Goal: Navigation & Orientation: Find specific page/section

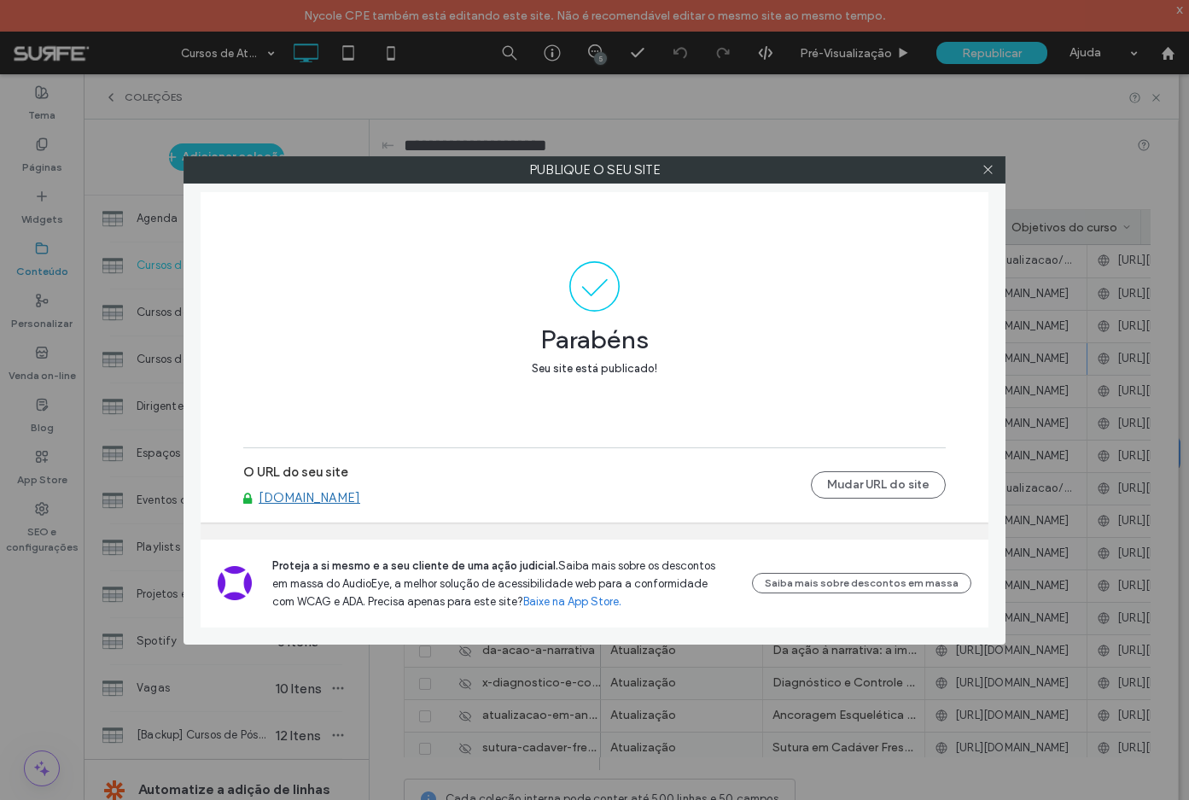
scroll to position [0, 271]
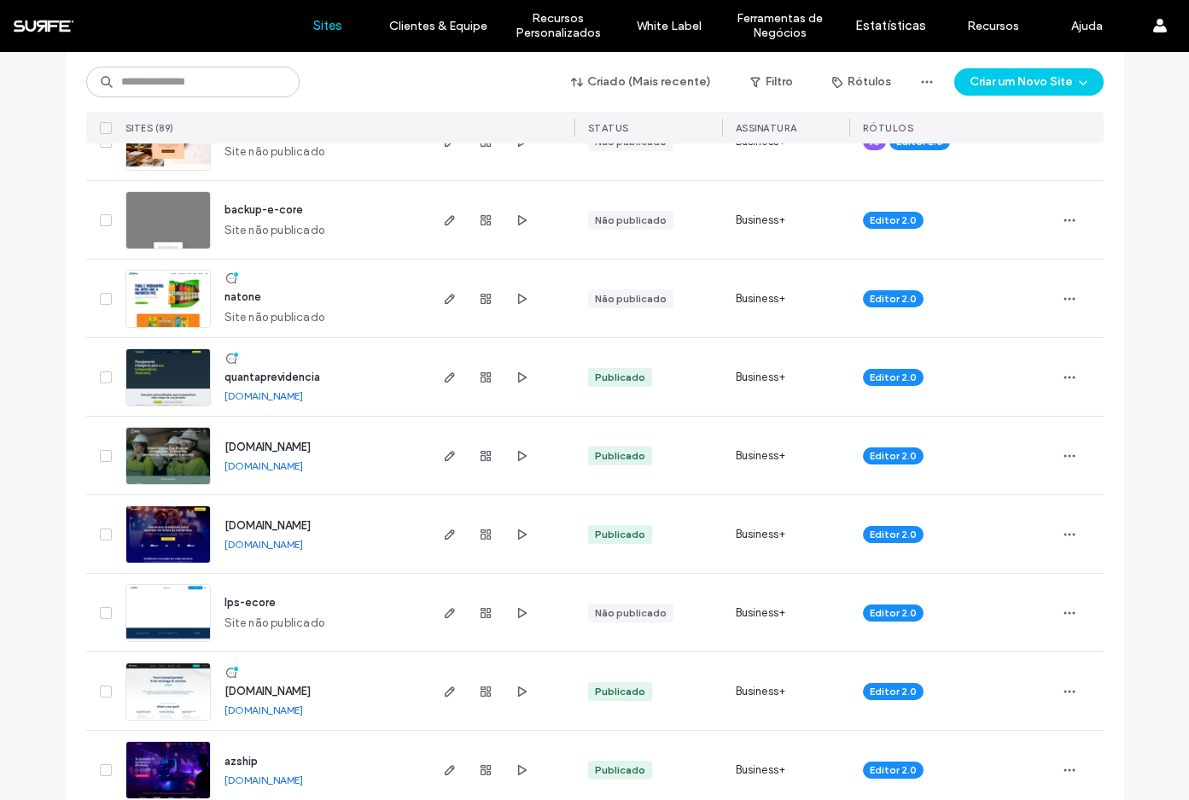
scroll to position [627, 0]
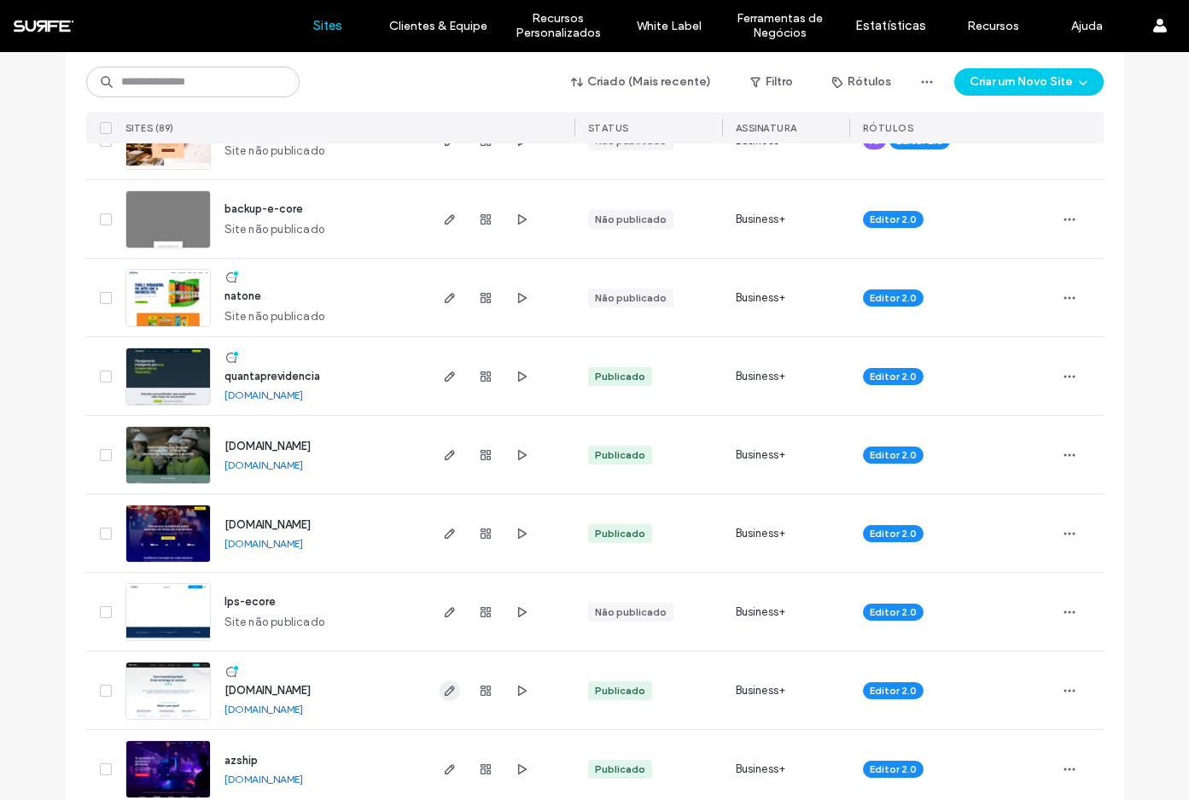
click at [446, 691] on icon "button" at bounding box center [450, 691] width 14 height 14
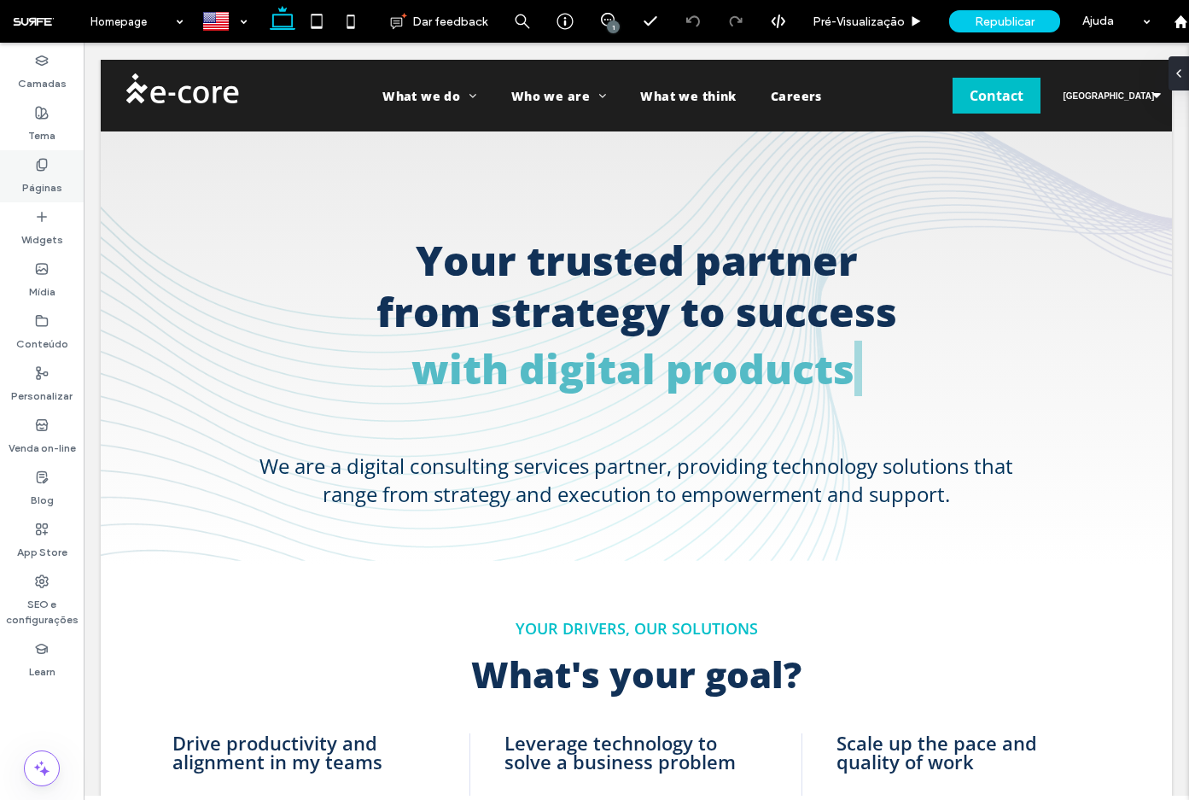
click at [43, 181] on label "Páginas" at bounding box center [42, 184] width 40 height 24
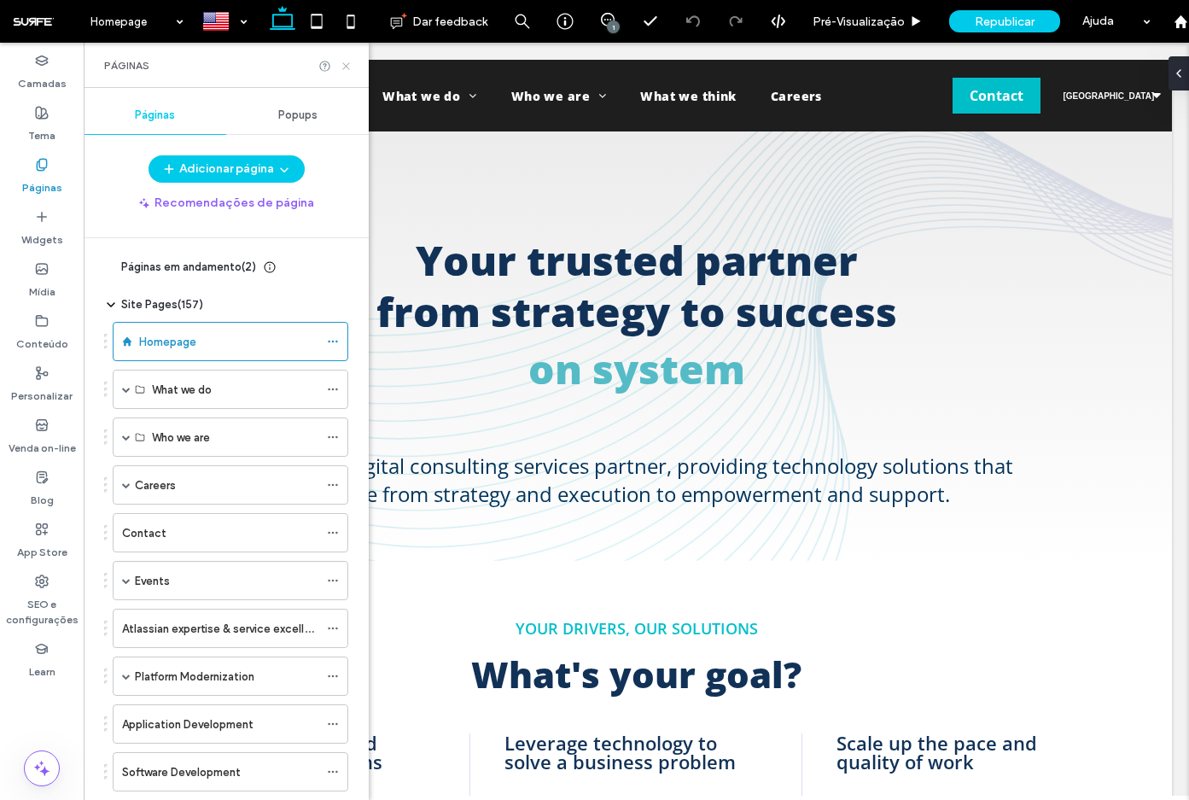
click at [342, 66] on icon at bounding box center [346, 66] width 13 height 13
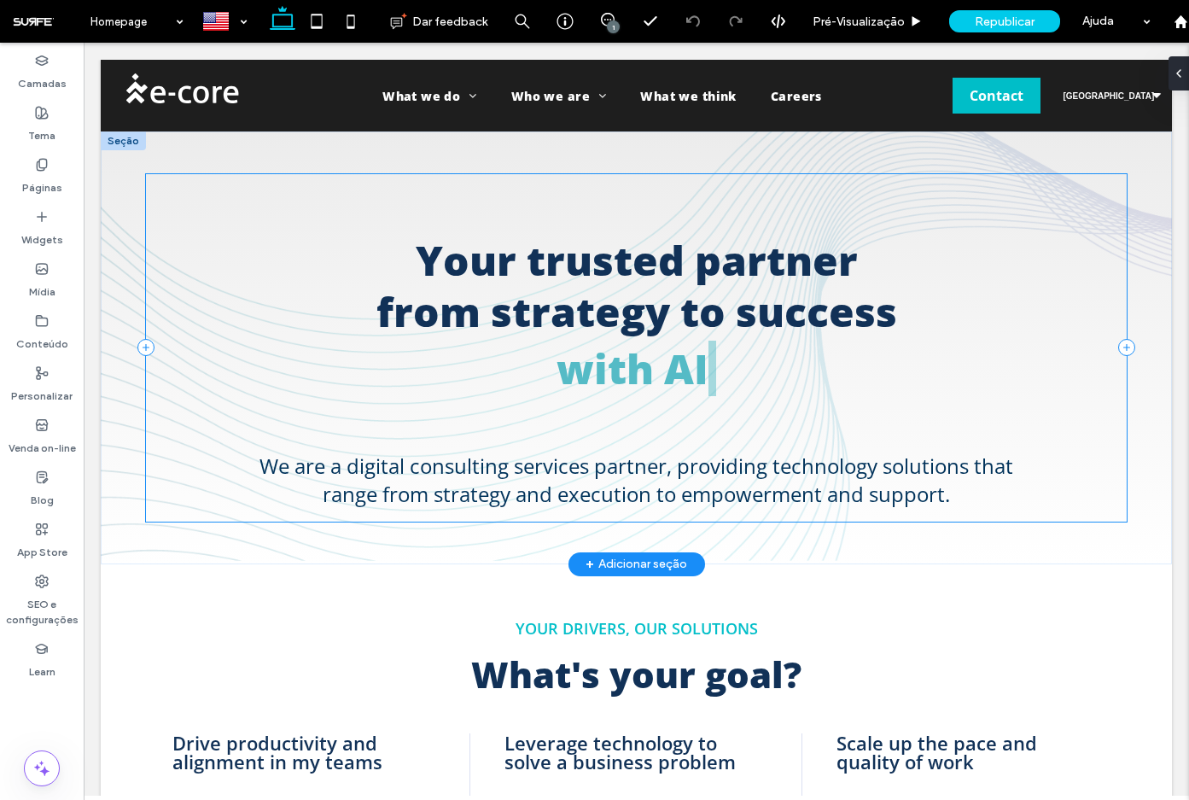
click at [289, 219] on div "Your trusted partner from strategy to success with AI We are a digital consulti…" at bounding box center [637, 347] width 982 height 347
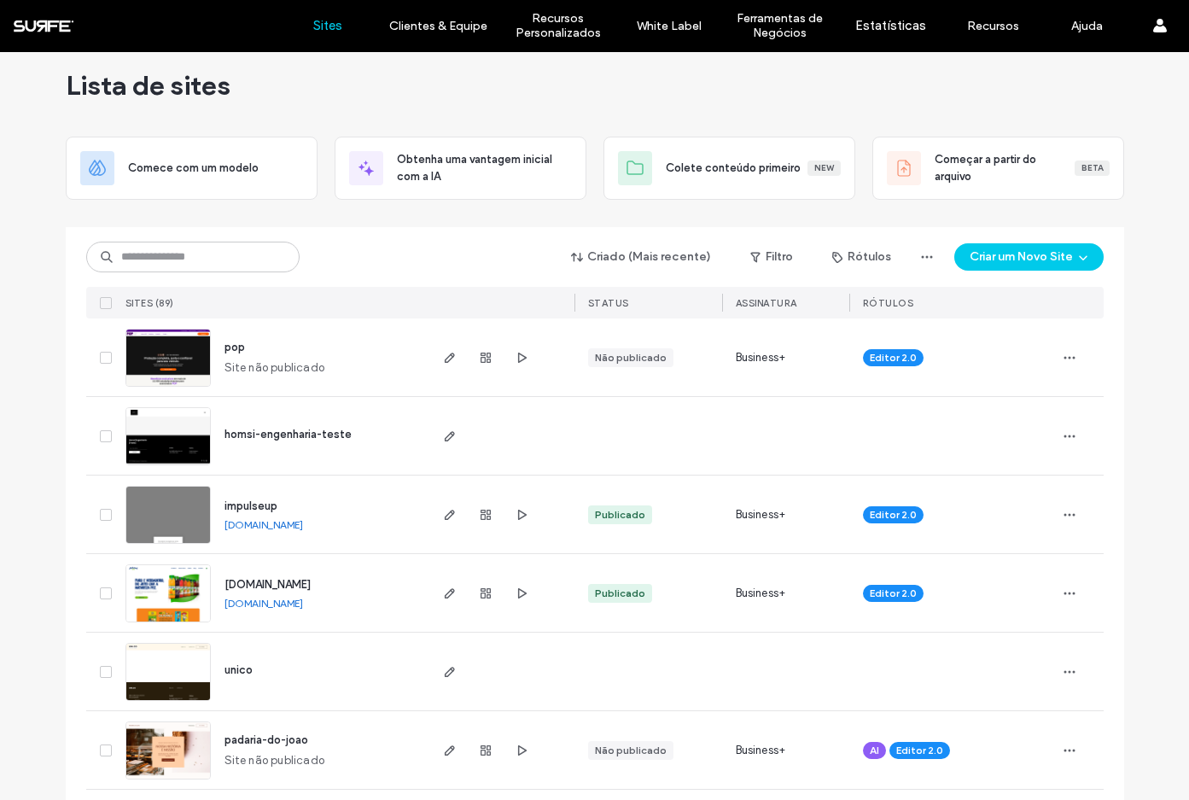
scroll to position [28, 0]
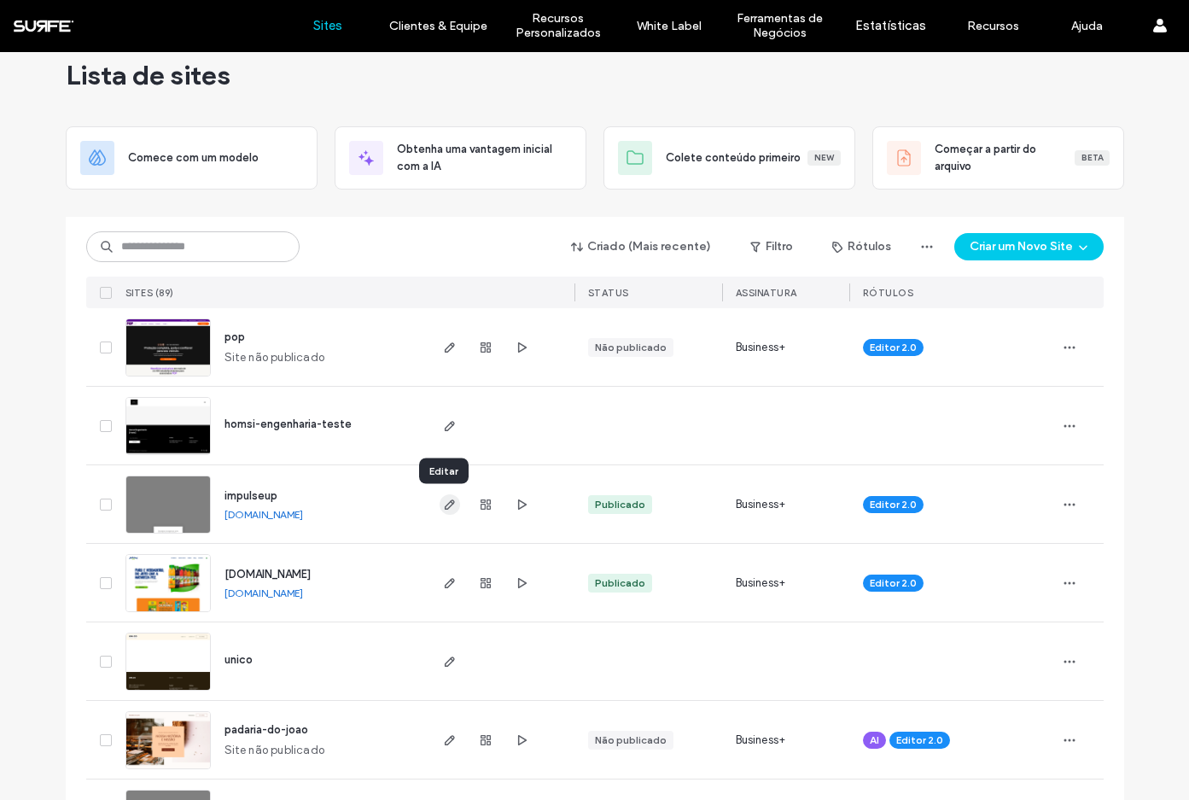
click at [443, 498] on icon "button" at bounding box center [450, 505] width 14 height 14
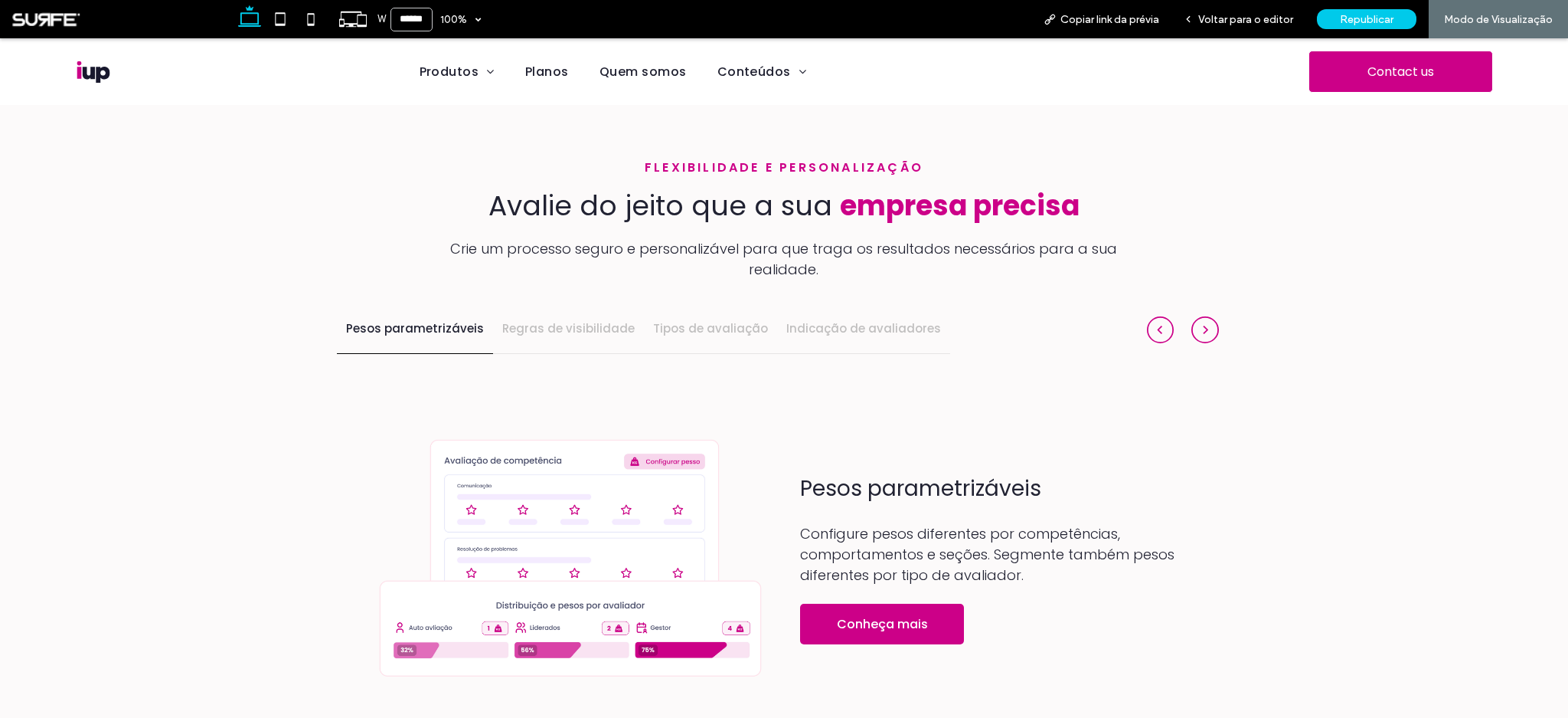
scroll to position [1371, 0]
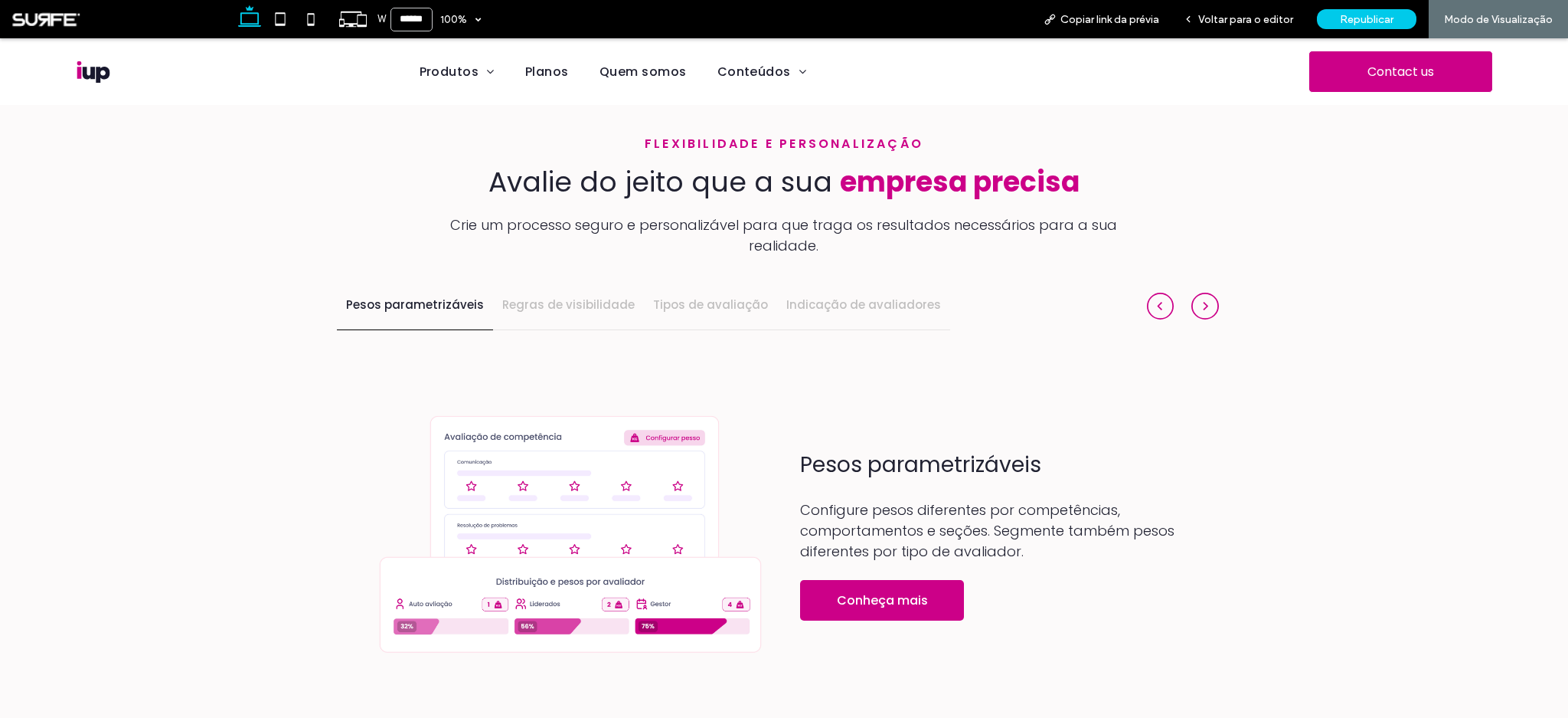
click at [1206, 293] on img at bounding box center [1205, 306] width 28 height 28
click at [1196, 293] on img at bounding box center [1205, 306] width 28 height 28
click at [1156, 293] on img at bounding box center [1161, 306] width 28 height 28
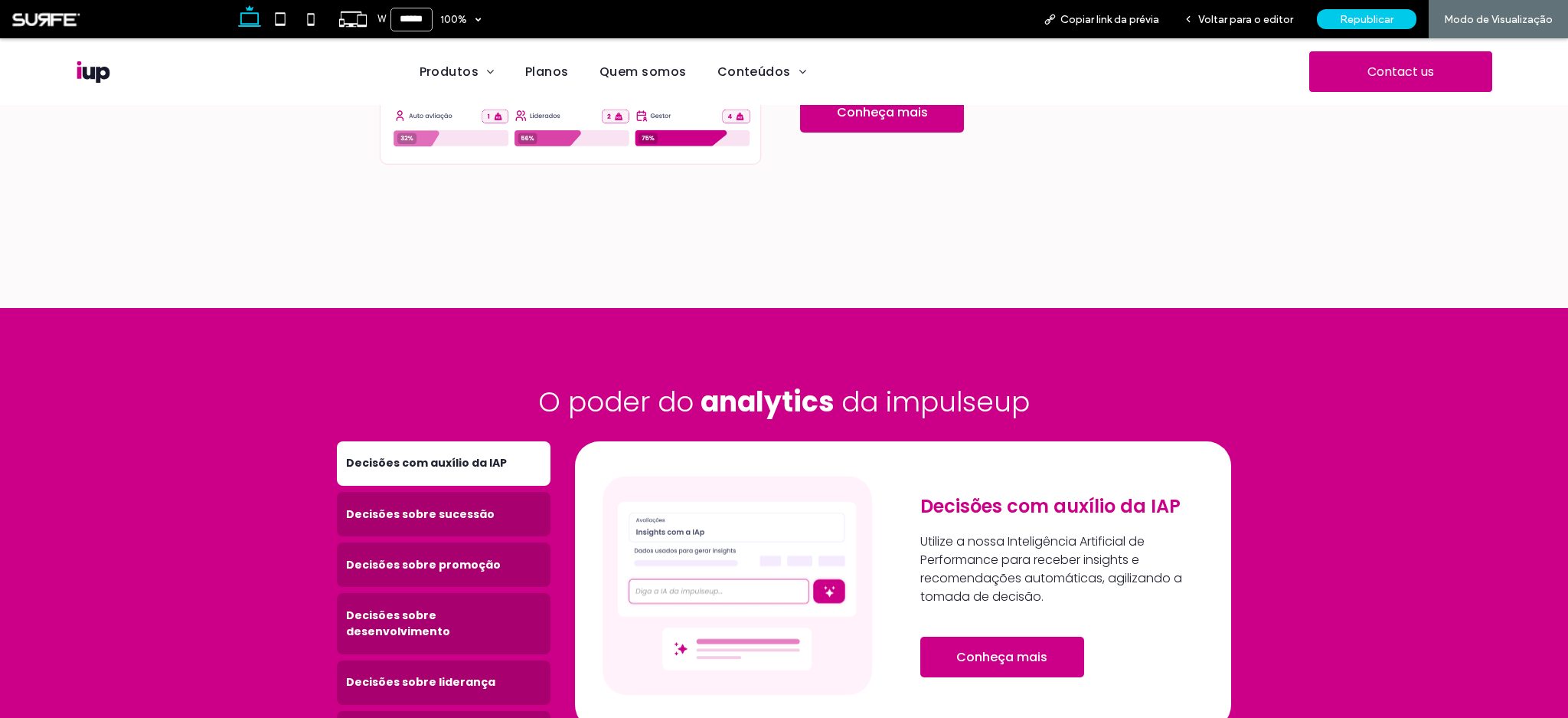
scroll to position [2011, 0]
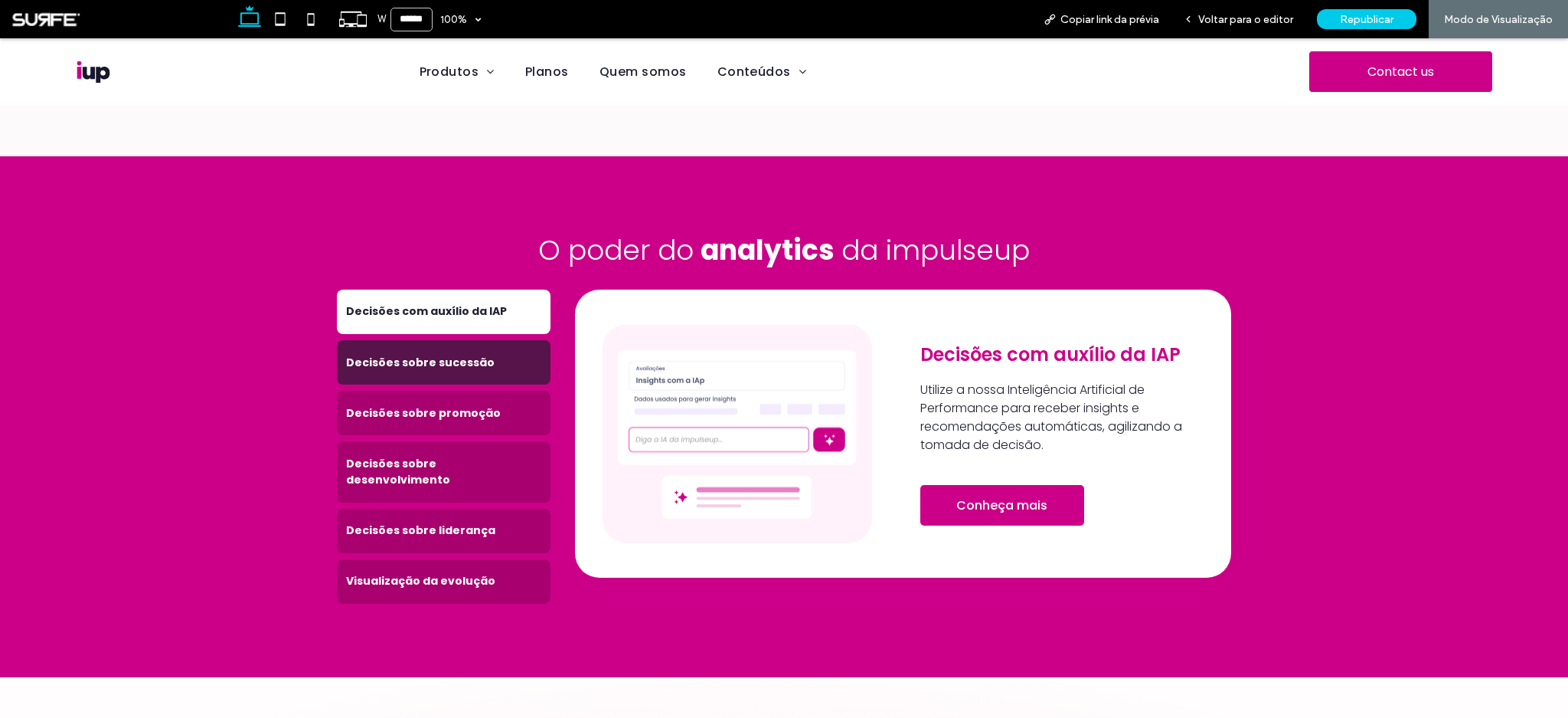
click at [470, 355] on h4 "Decisões sobre sucessão" at bounding box center [444, 363] width 196 height 16
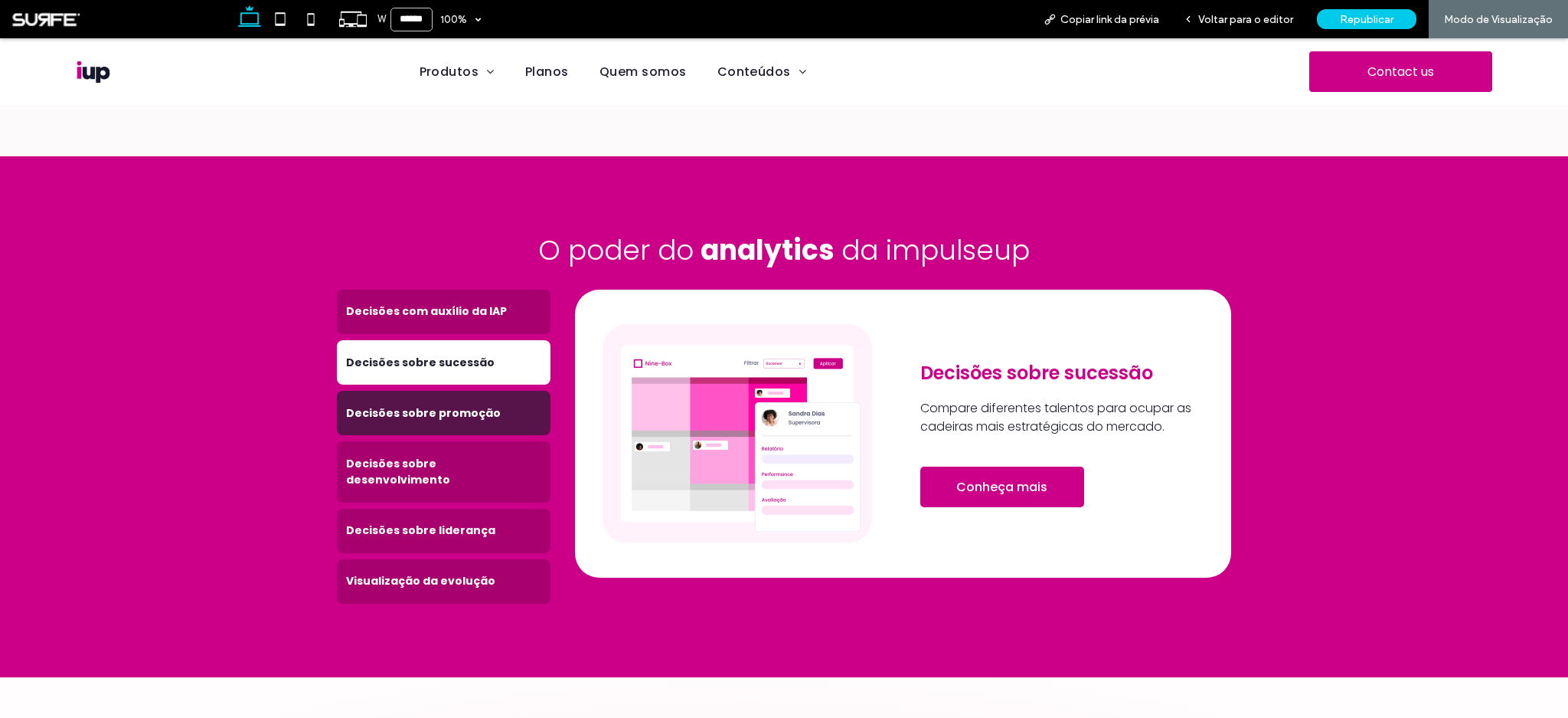
click at [474, 406] on div "Decisões sobre promoção" at bounding box center [444, 413] width 213 height 45
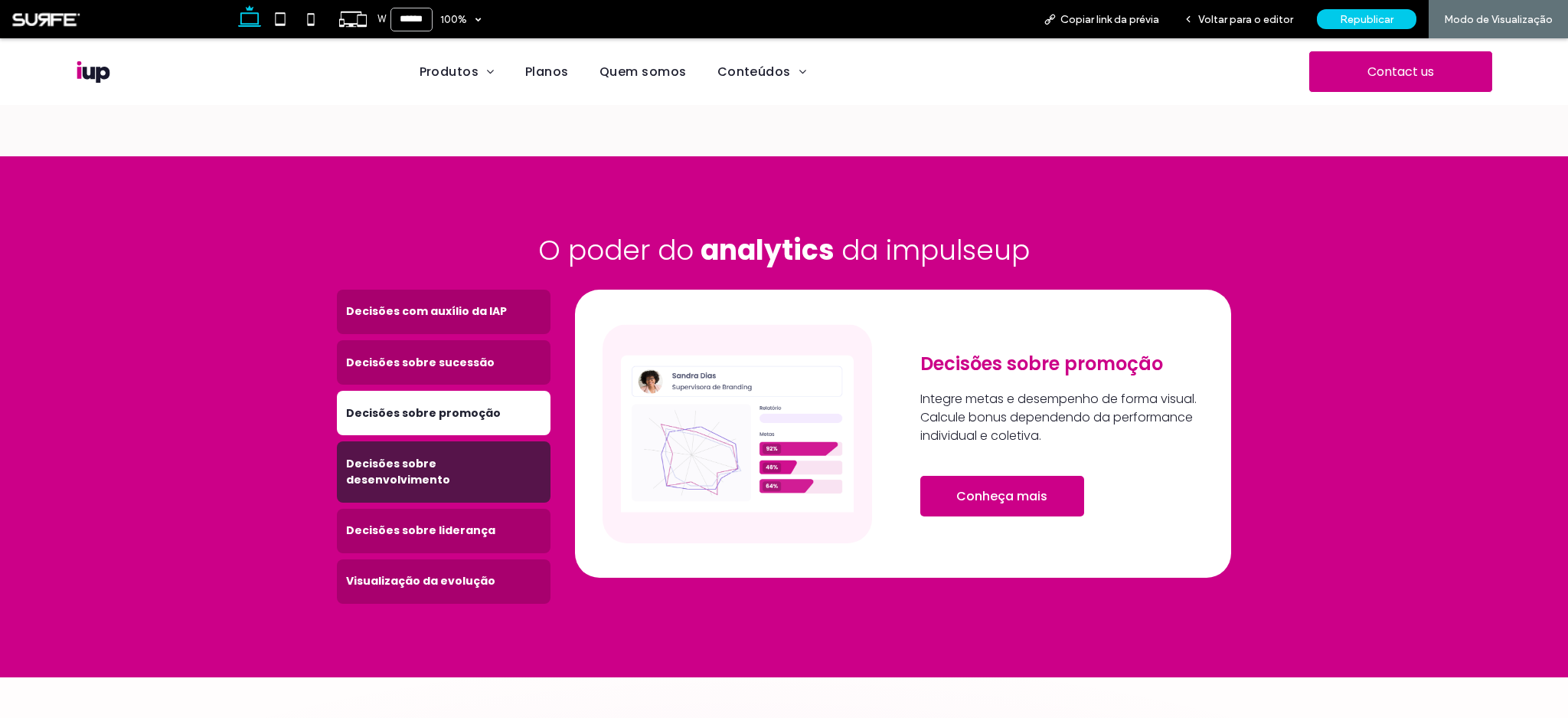
click at [478, 456] on div "Decisões sobre desenvolvimento" at bounding box center [444, 471] width 213 height 60
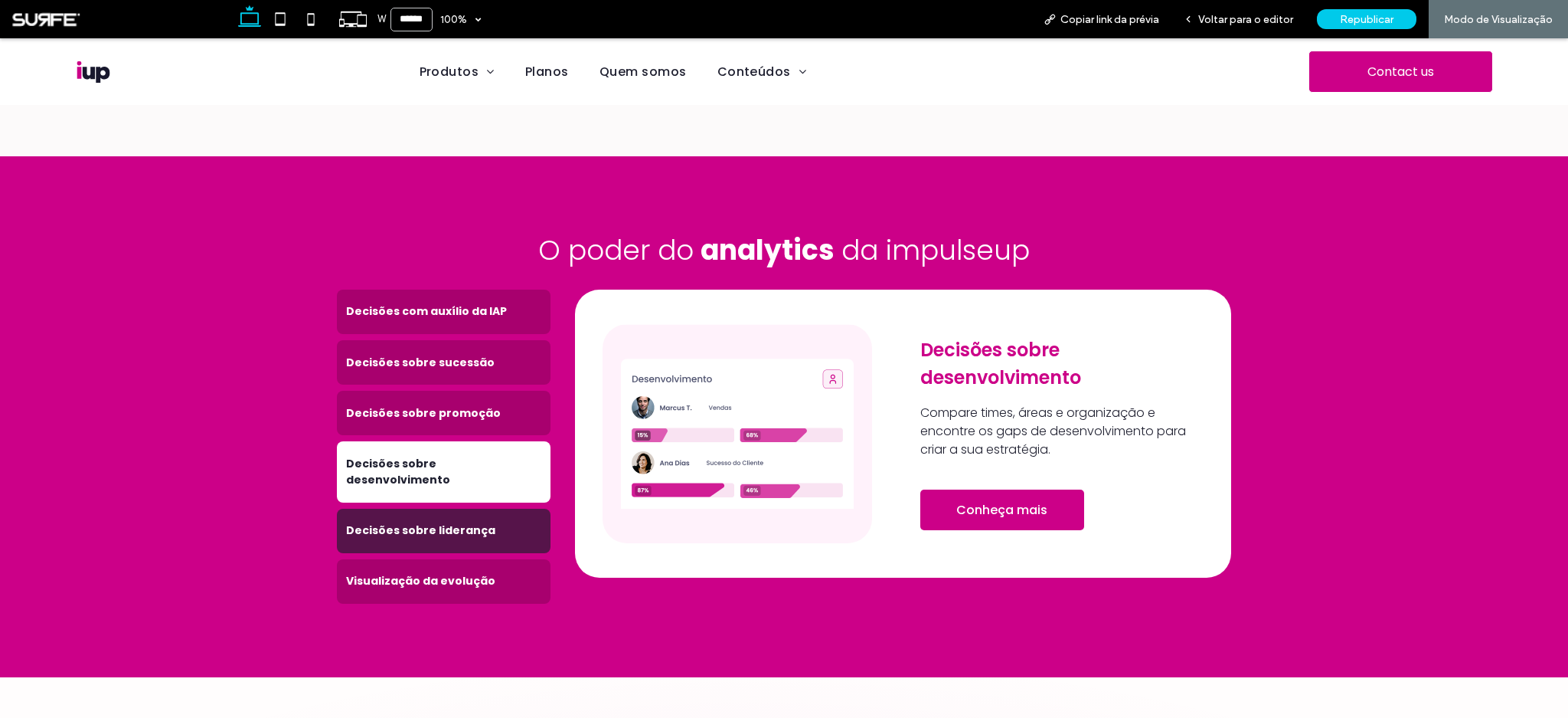
click at [475, 509] on div "Decisões sobre liderança" at bounding box center [444, 531] width 213 height 45
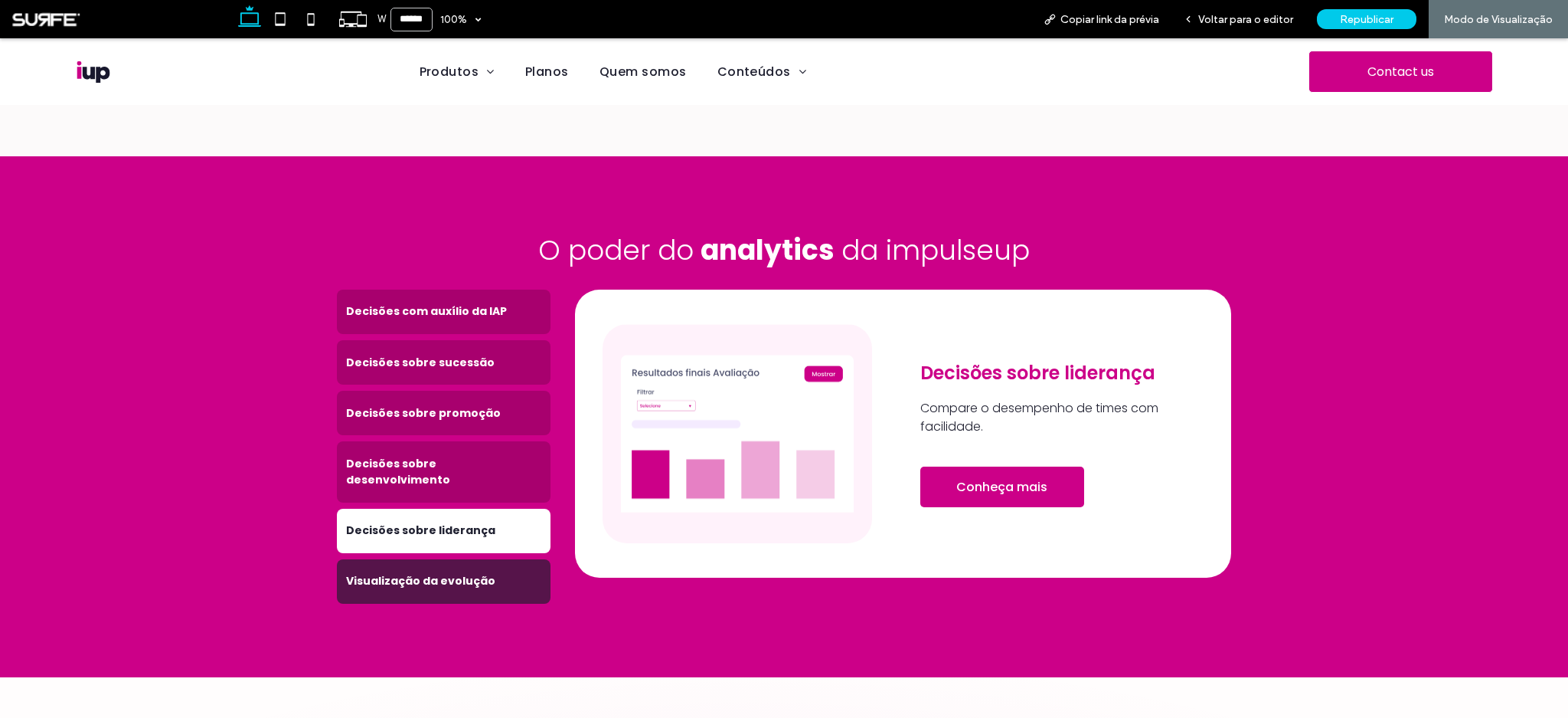
click at [471, 561] on div "Visualização da evolução" at bounding box center [444, 582] width 213 height 45
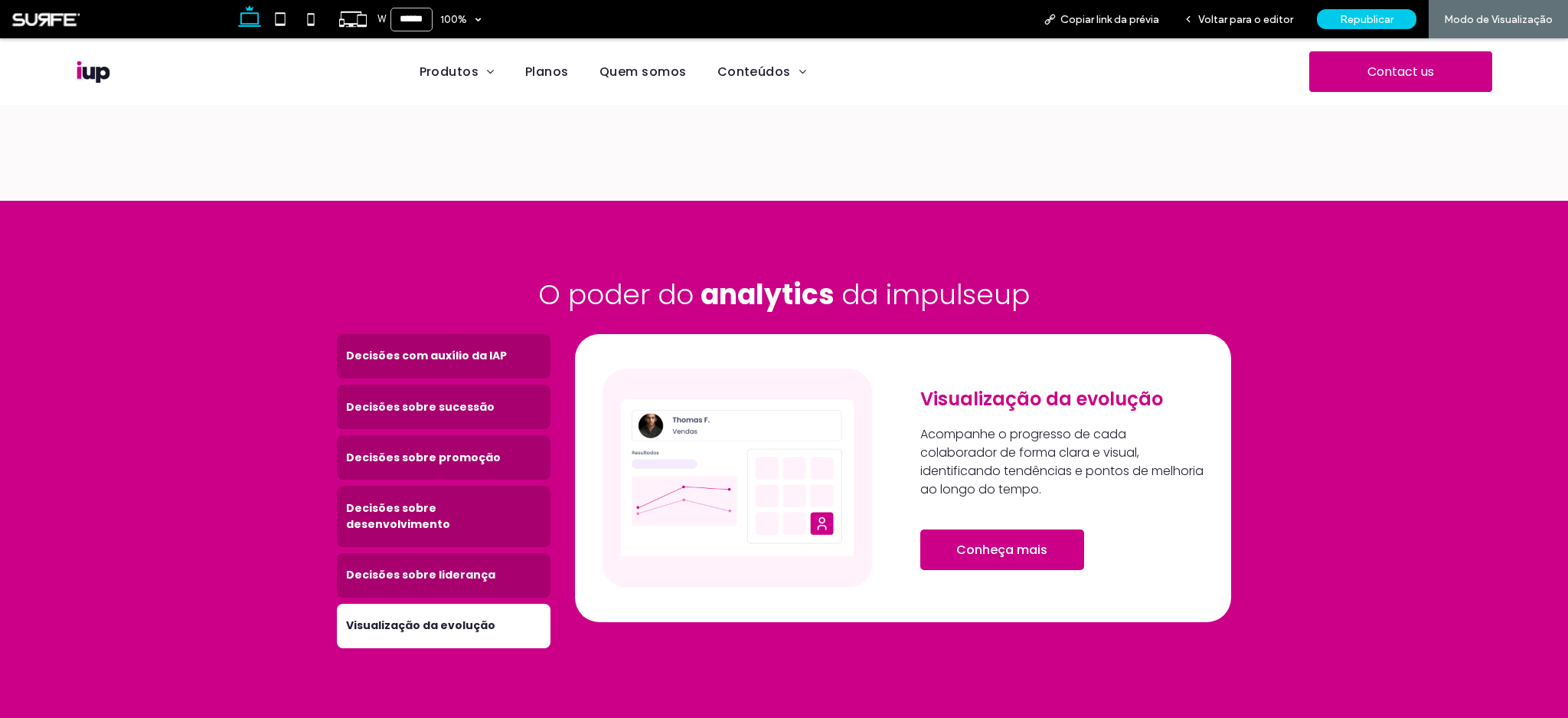
scroll to position [2110, 0]
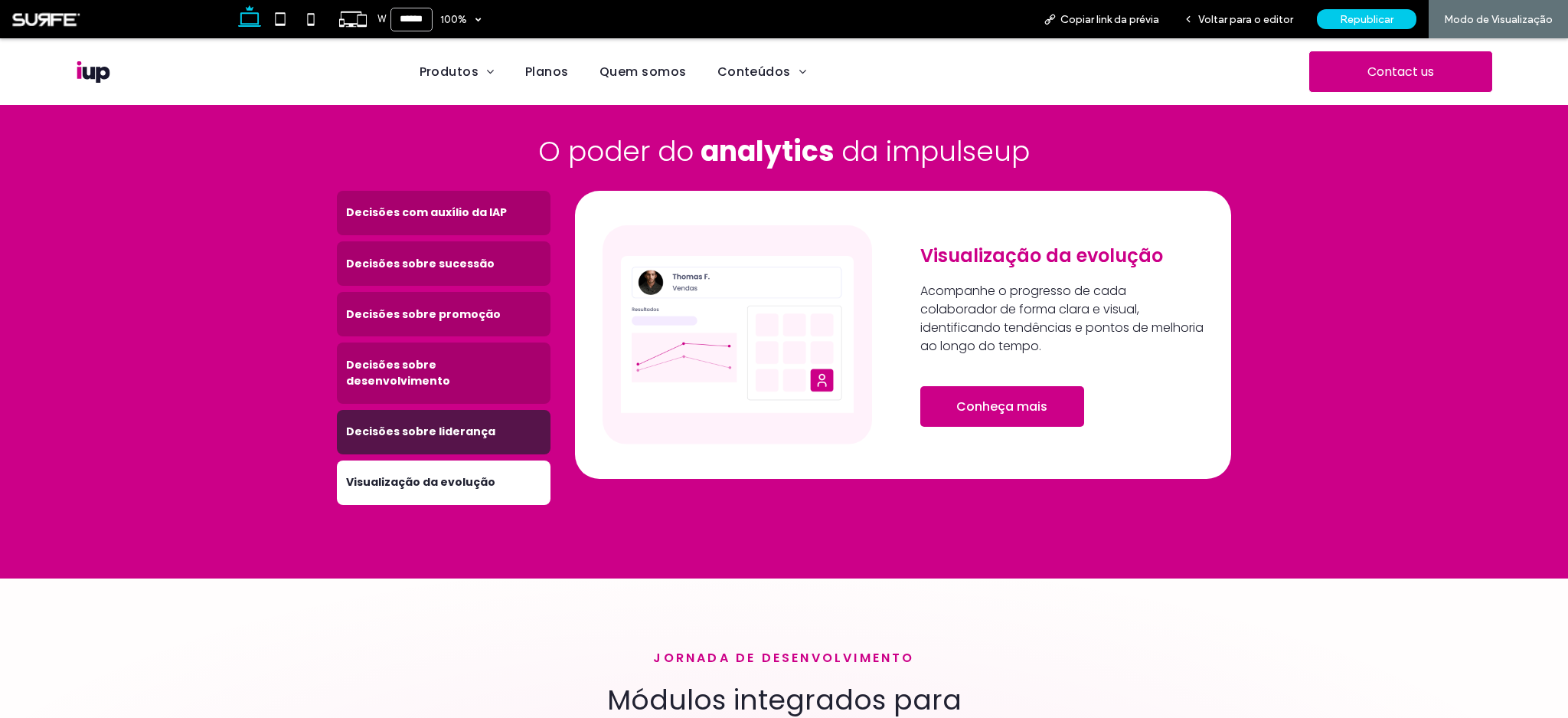
click at [433, 410] on div "Decisões sobre liderança" at bounding box center [444, 433] width 213 height 45
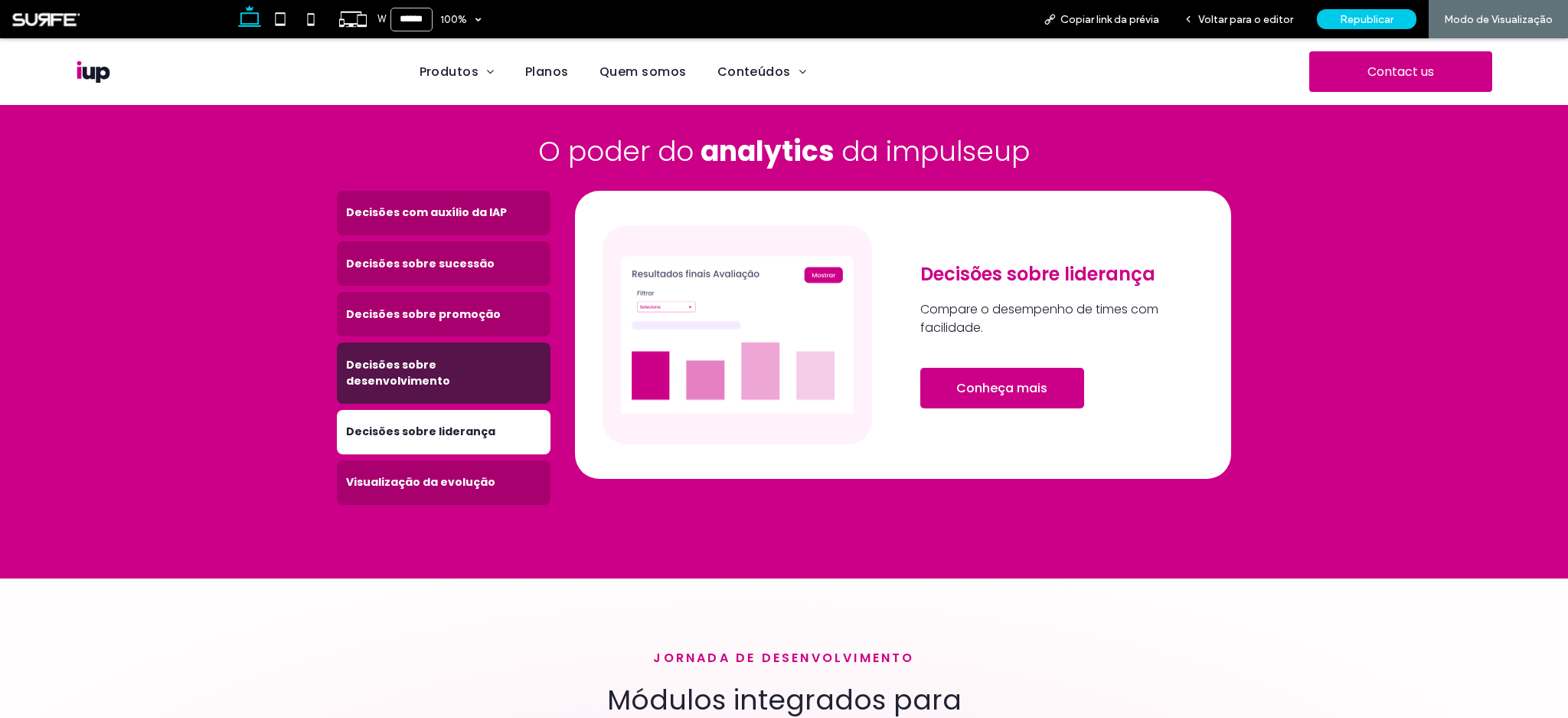
click at [445, 357] on h4 "Decisões sobre desenvolvimento" at bounding box center [444, 373] width 196 height 32
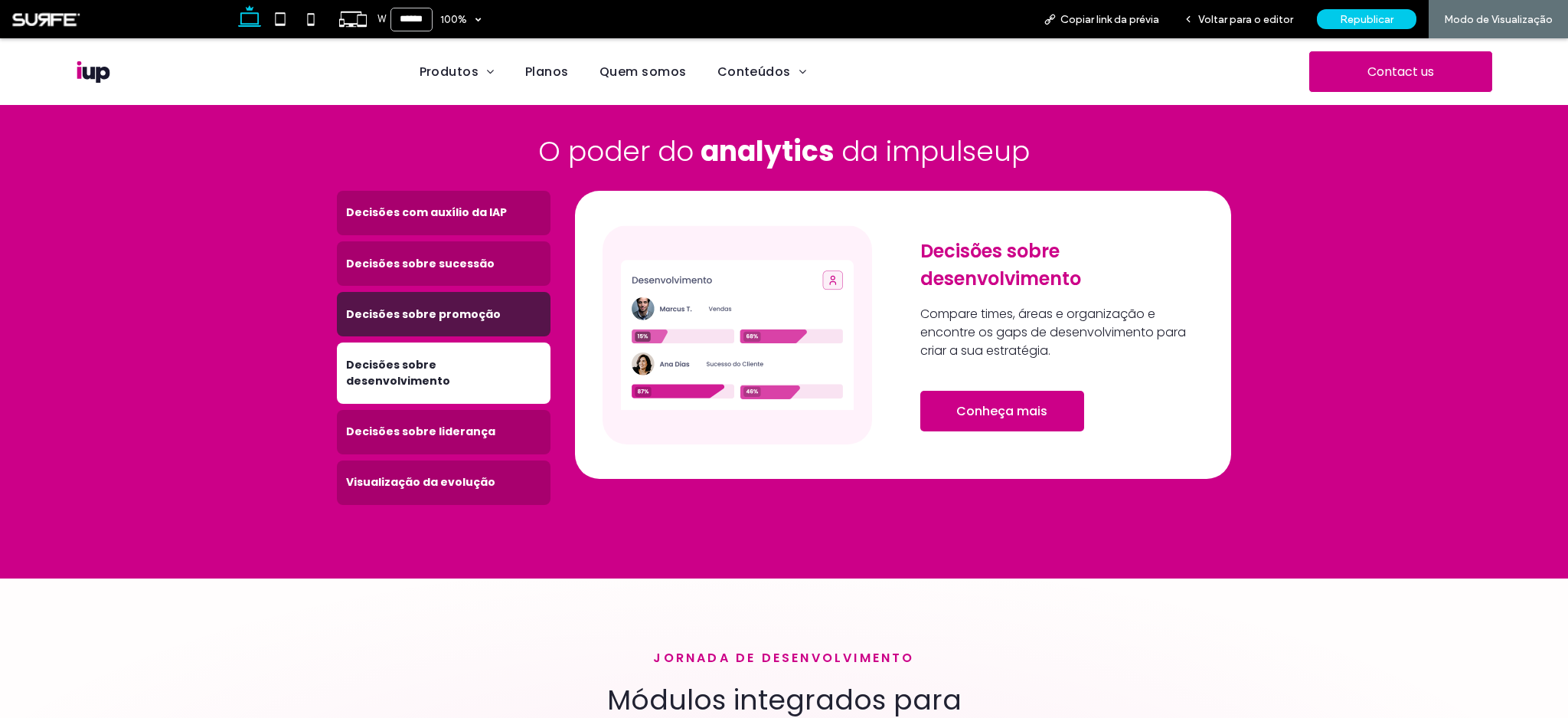
click at [452, 303] on div "Decisões sobre promoção" at bounding box center [444, 314] width 213 height 45
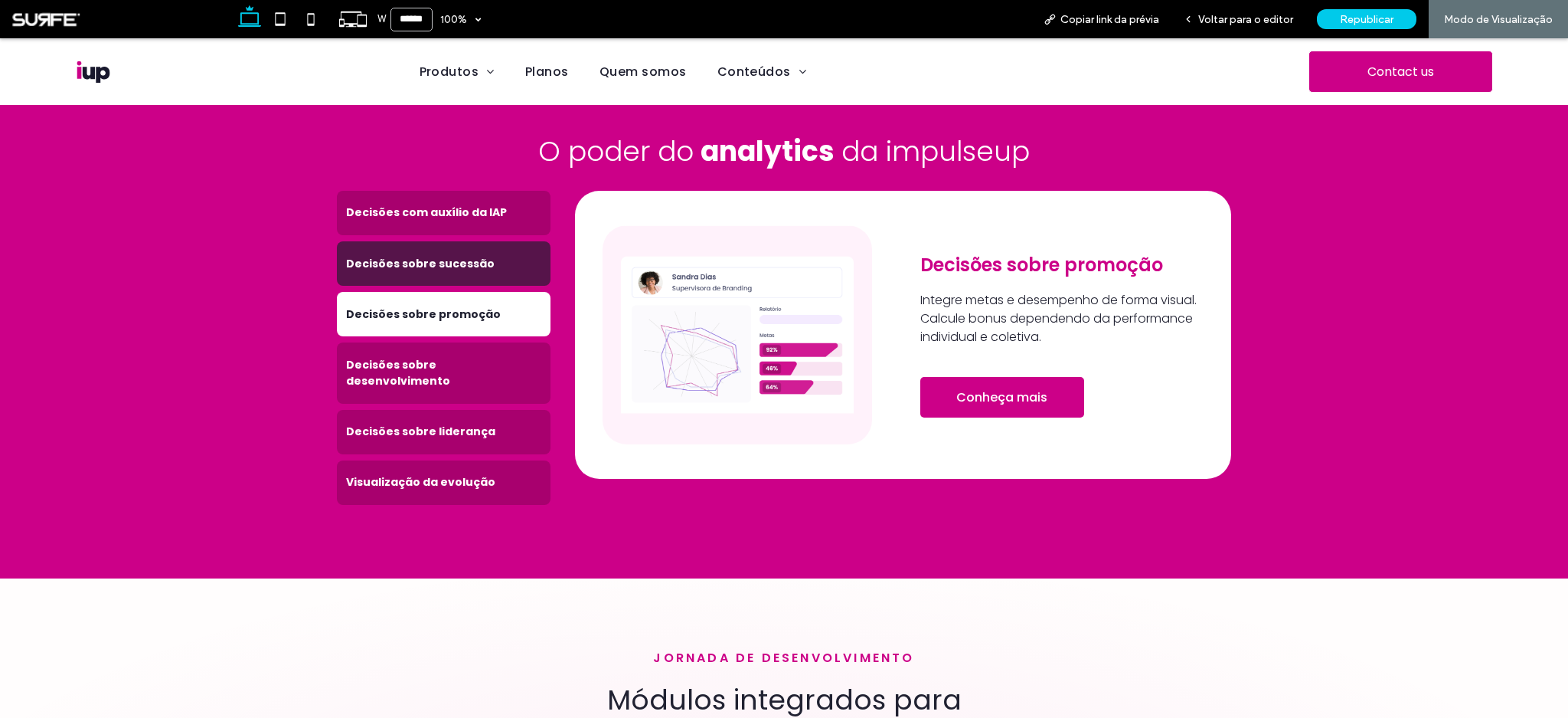
click at [457, 256] on h4 "Decisões sobre sucessão" at bounding box center [444, 264] width 196 height 16
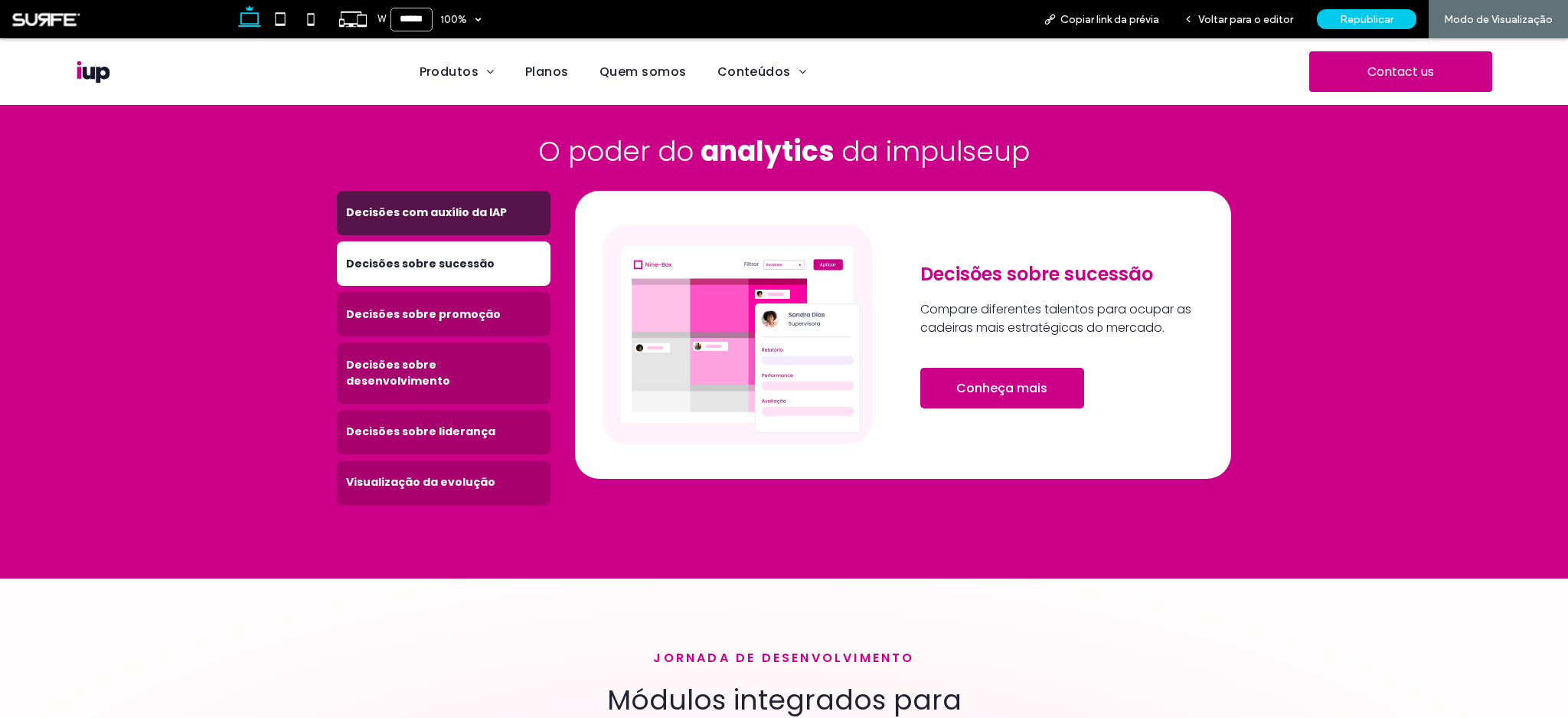
click at [464, 200] on div "Decisões com auxílio da IAP" at bounding box center [444, 214] width 213 height 45
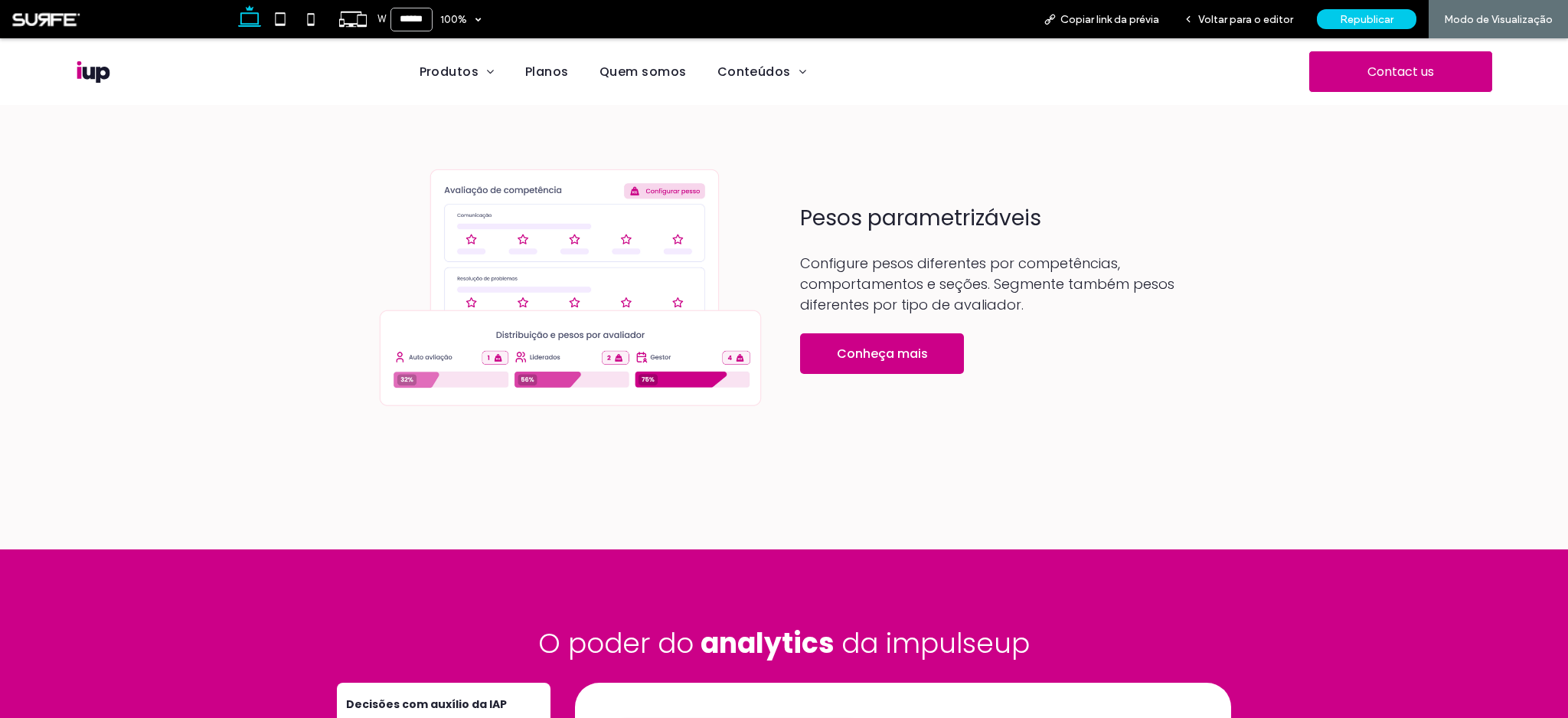
scroll to position [1440, 0]
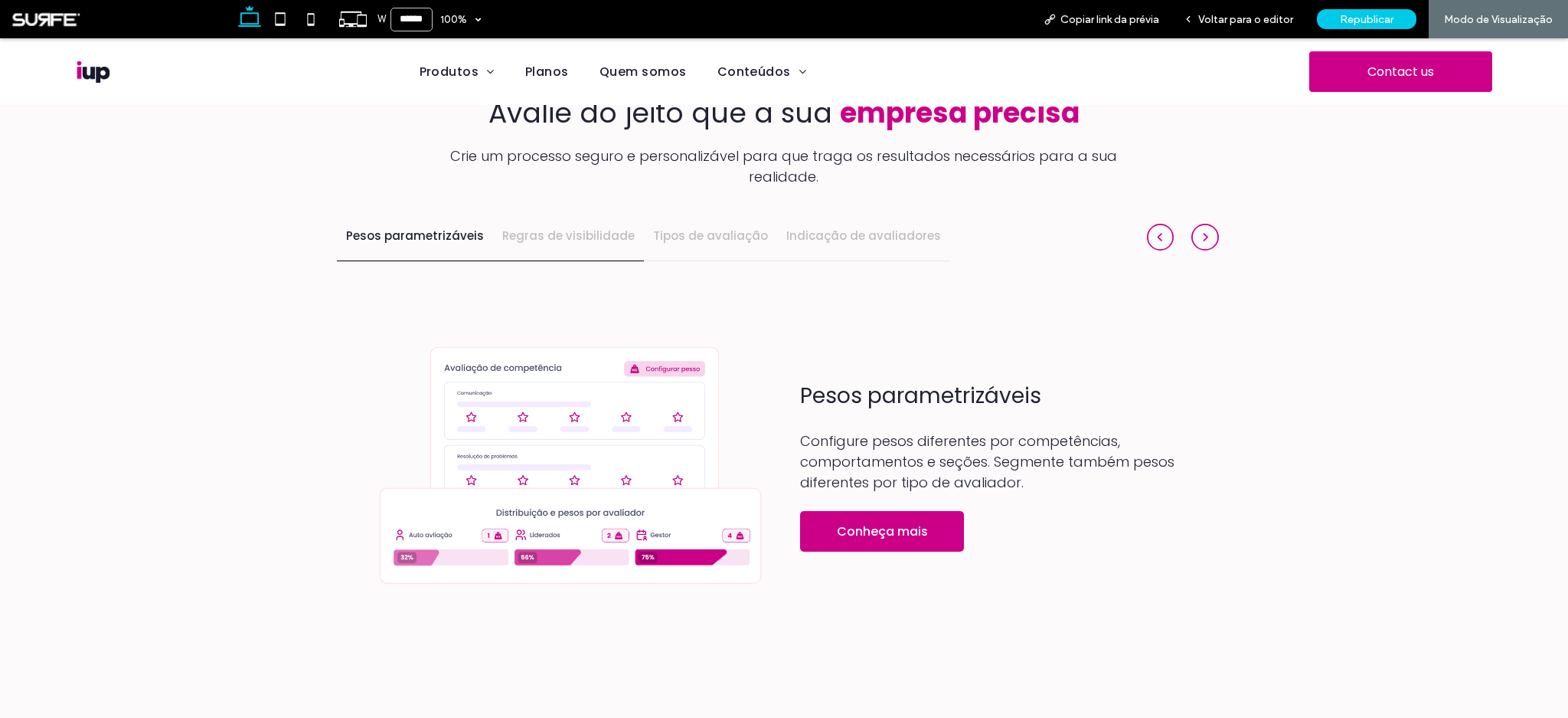
click at [515, 227] on h4 "Regras de visibilidade" at bounding box center [569, 236] width 133 height 18
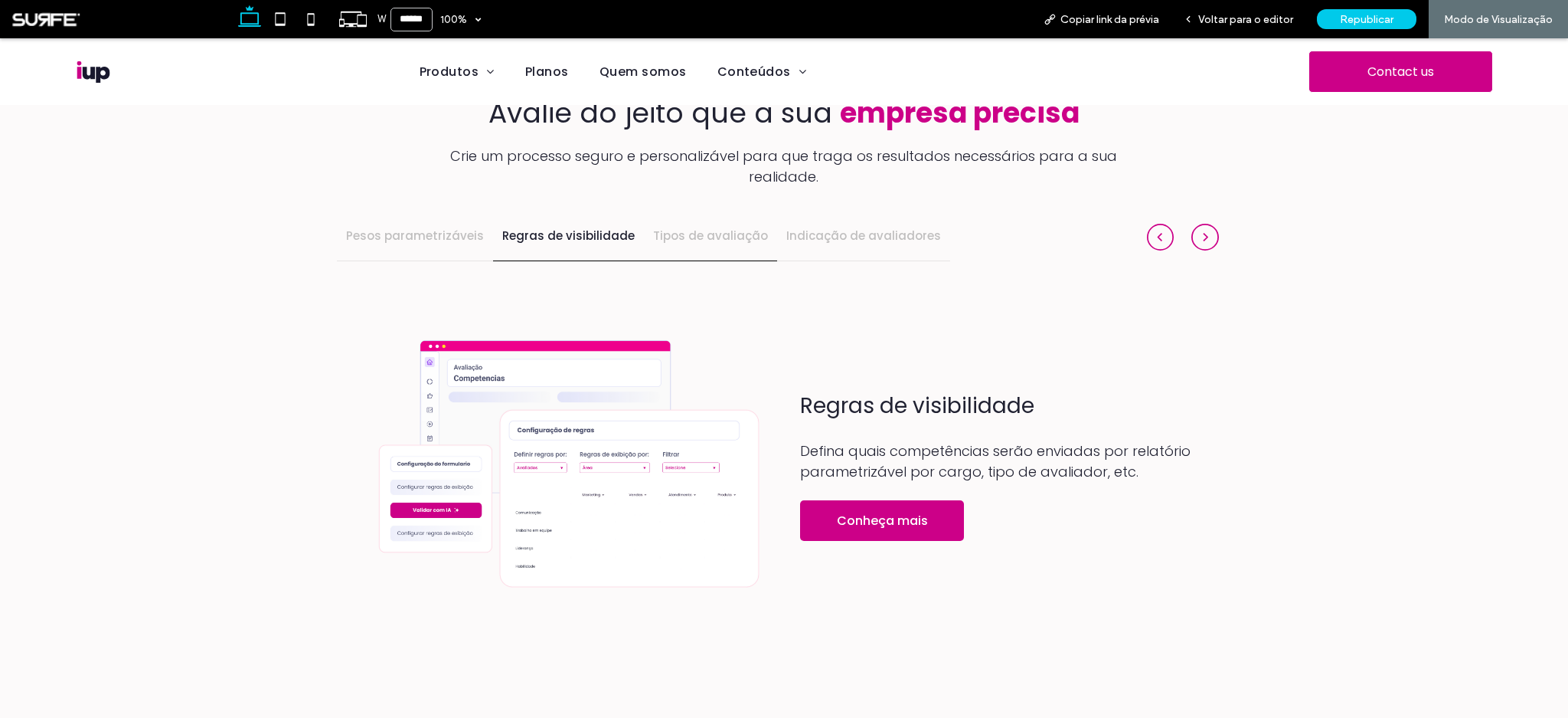
click at [724, 225] on div "Tipos de avaliação" at bounding box center [710, 236] width 134 height 48
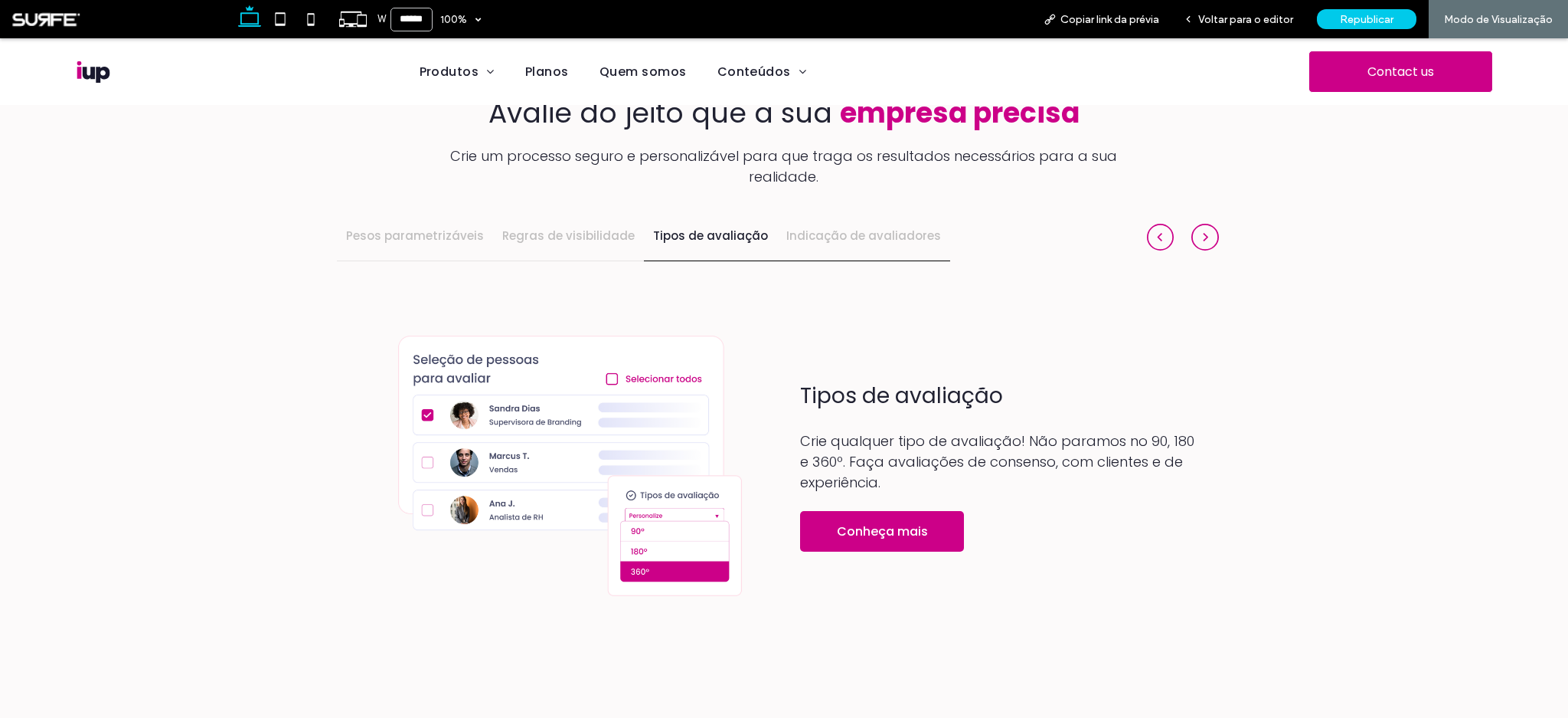
click at [829, 227] on h4 "Indicação de avaliadores" at bounding box center [864, 236] width 154 height 18
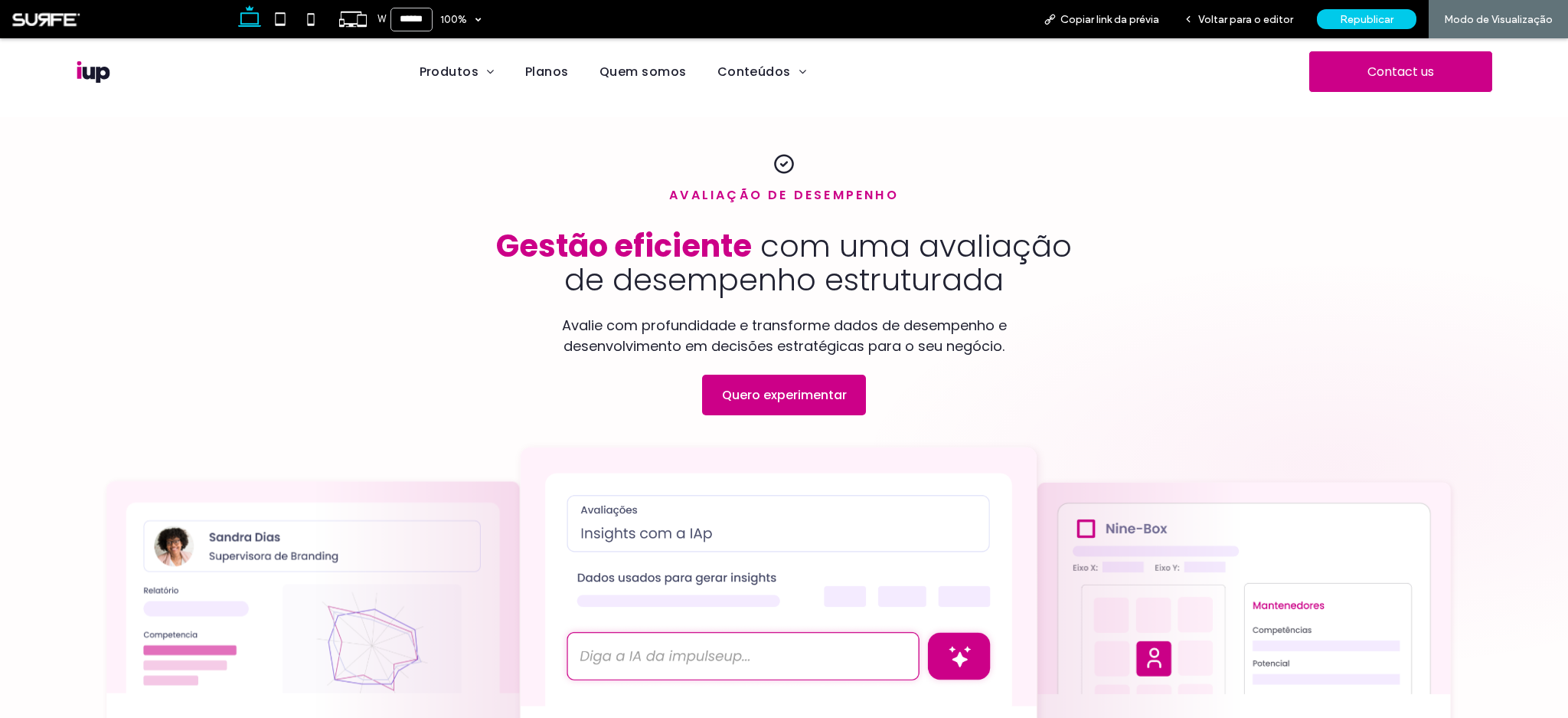
scroll to position [0, 0]
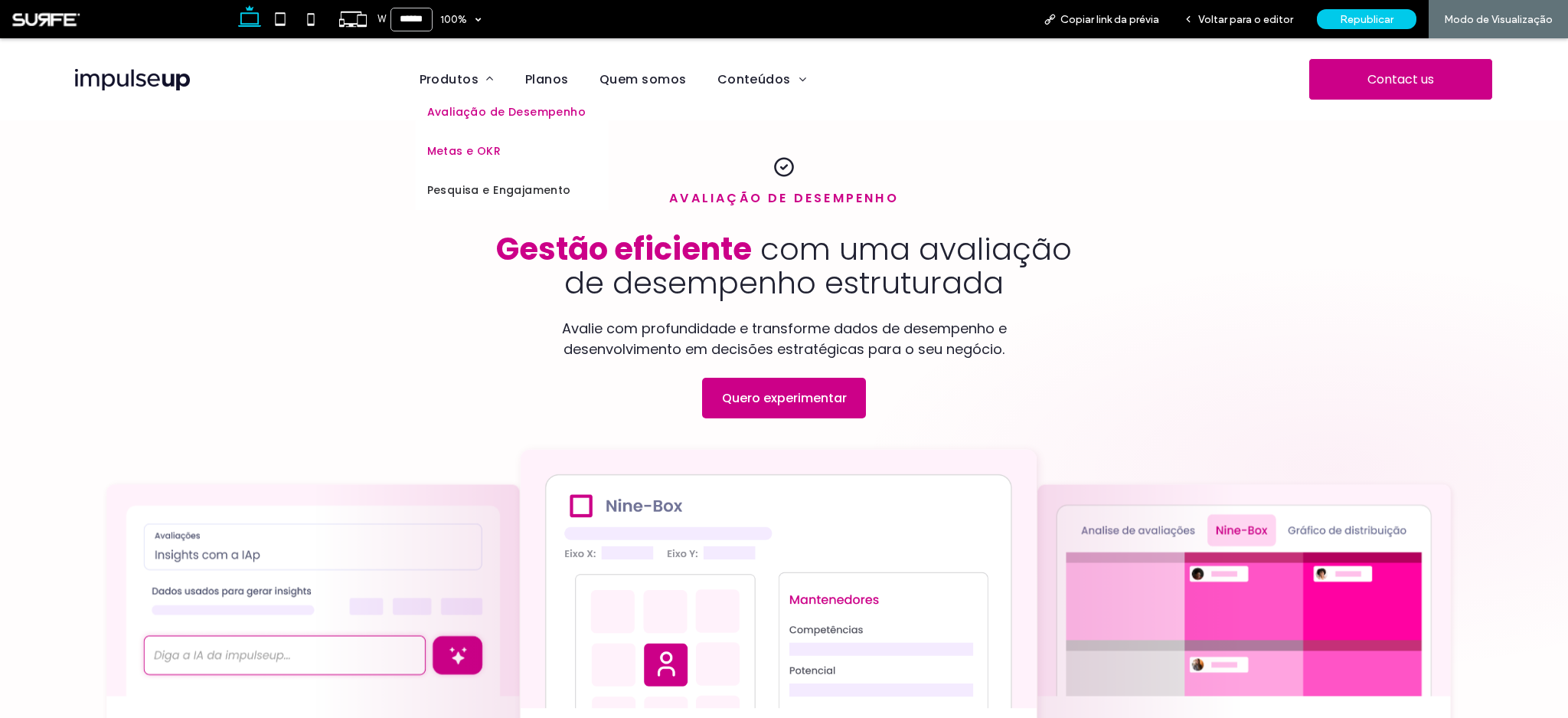
click at [471, 154] on span "Metas e OKR" at bounding box center [464, 152] width 74 height 16
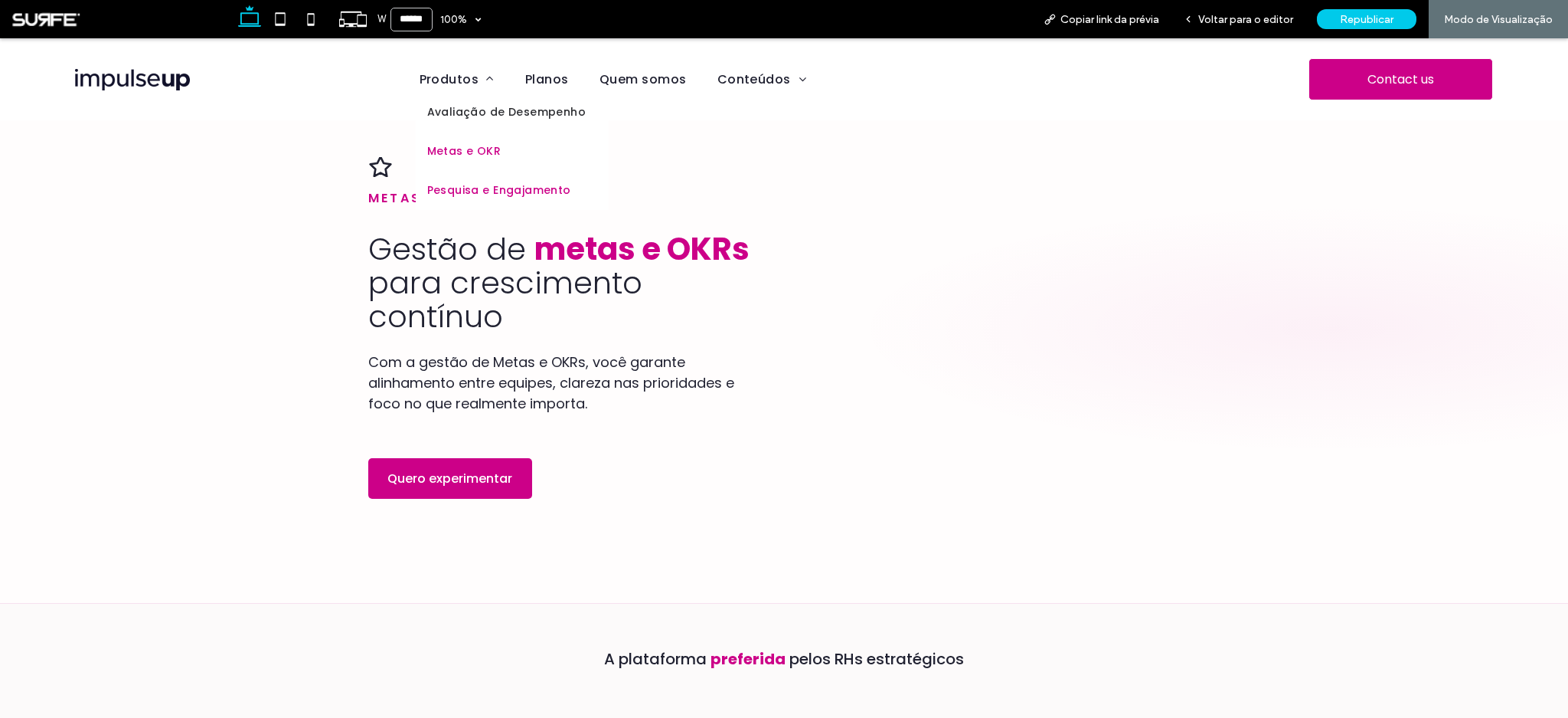
click at [466, 191] on span "Pesquisa e Engajamento" at bounding box center [499, 190] width 144 height 16
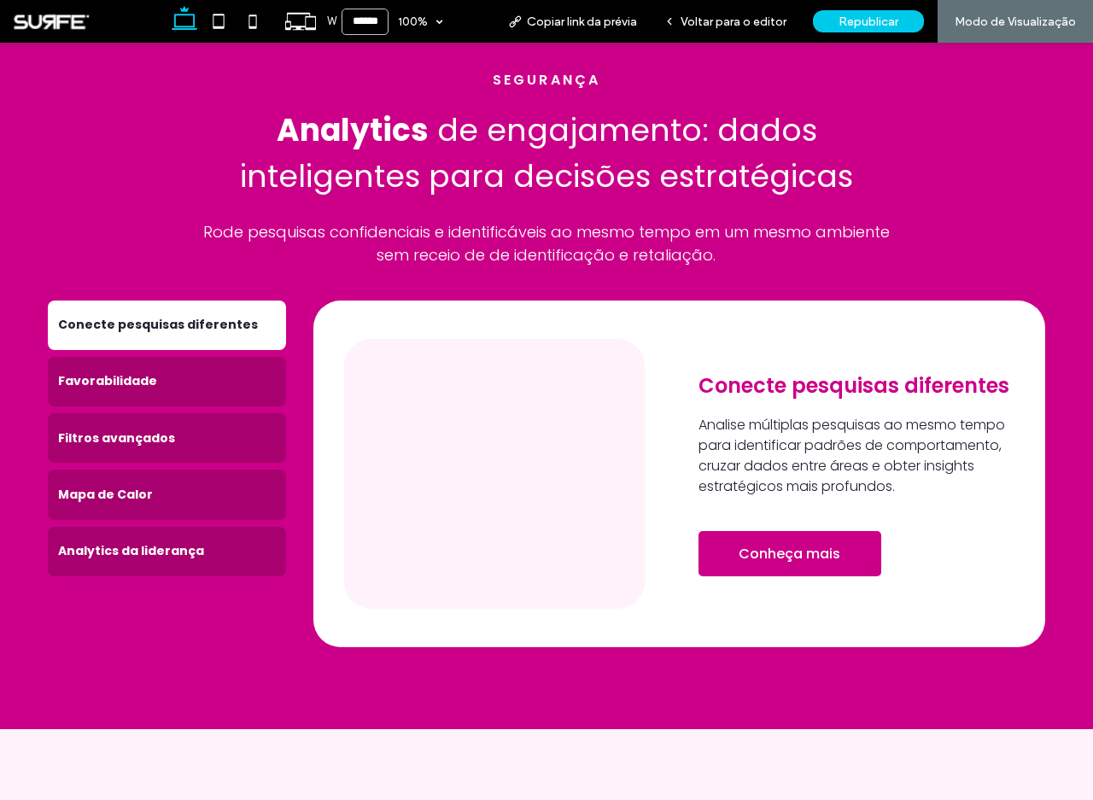
scroll to position [2441, 0]
